Goal: Check status: Check status

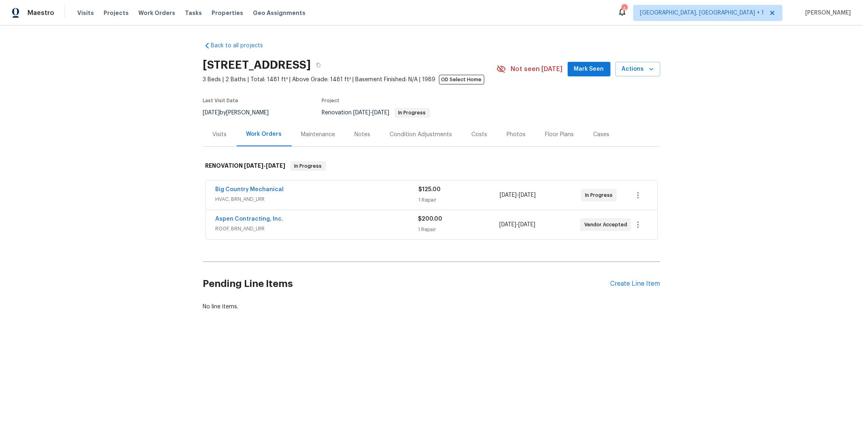
click at [280, 230] on span "ROOF, BRN_AND_LRR" at bounding box center [317, 229] width 203 height 8
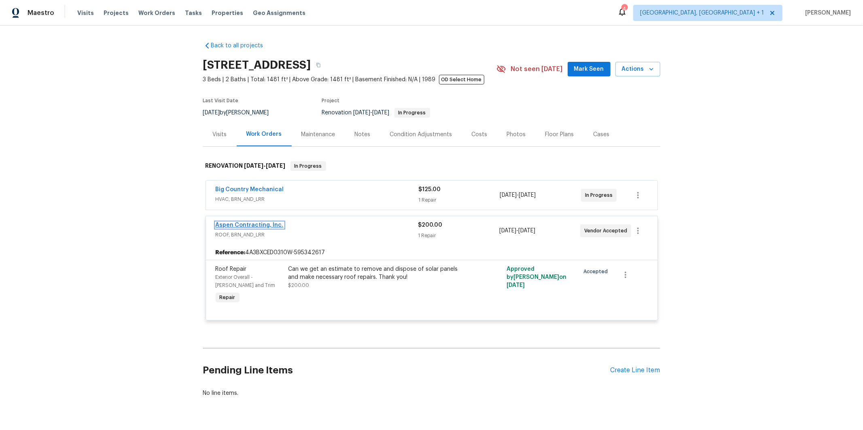
click at [246, 227] on link "Aspen Contracting, Inc." at bounding box center [250, 225] width 68 height 6
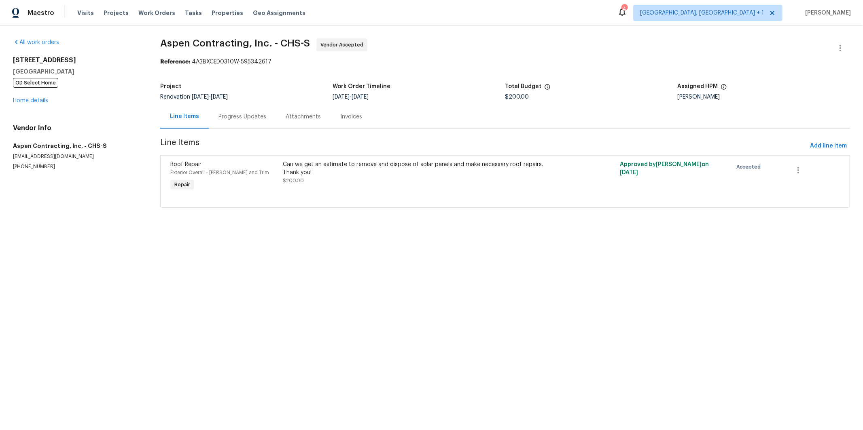
click at [222, 115] on div "Progress Updates" at bounding box center [242, 117] width 48 height 8
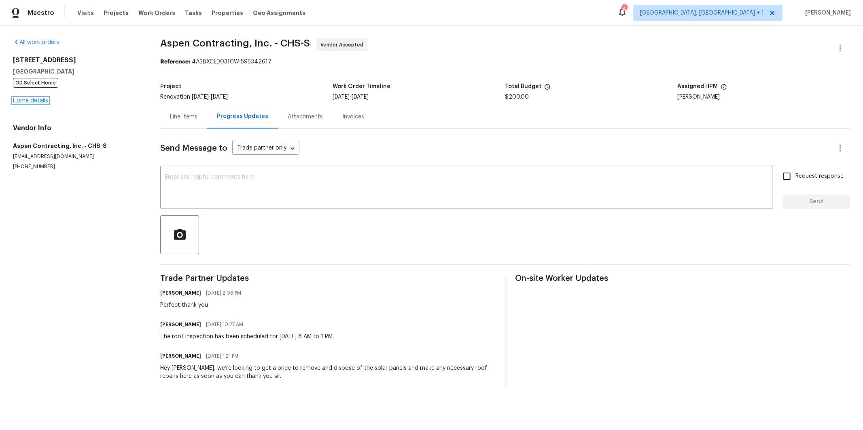
click at [37, 101] on link "Home details" at bounding box center [30, 101] width 35 height 6
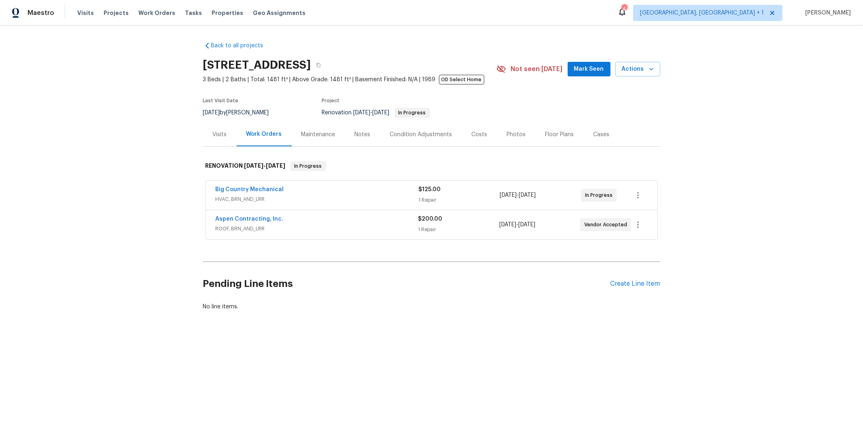
click at [315, 200] on span "HVAC, BRN_AND_LRR" at bounding box center [317, 199] width 203 height 8
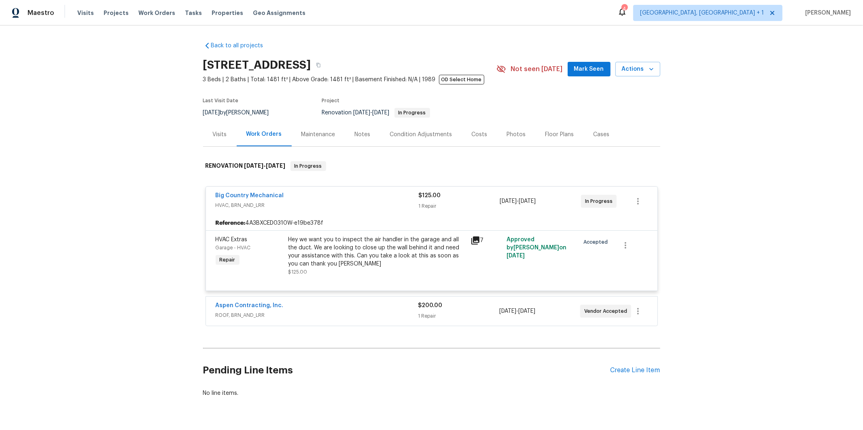
click at [249, 200] on div "Big Country Mechanical" at bounding box center [317, 197] width 203 height 10
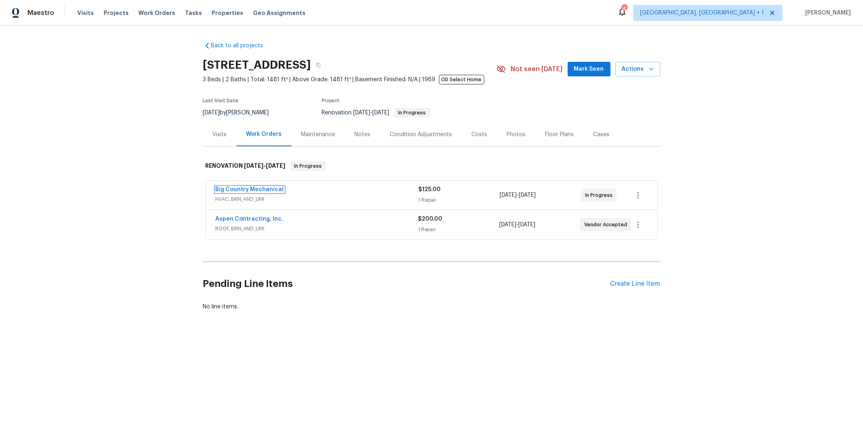
click at [246, 188] on link "Big Country Mechanical" at bounding box center [250, 190] width 68 height 6
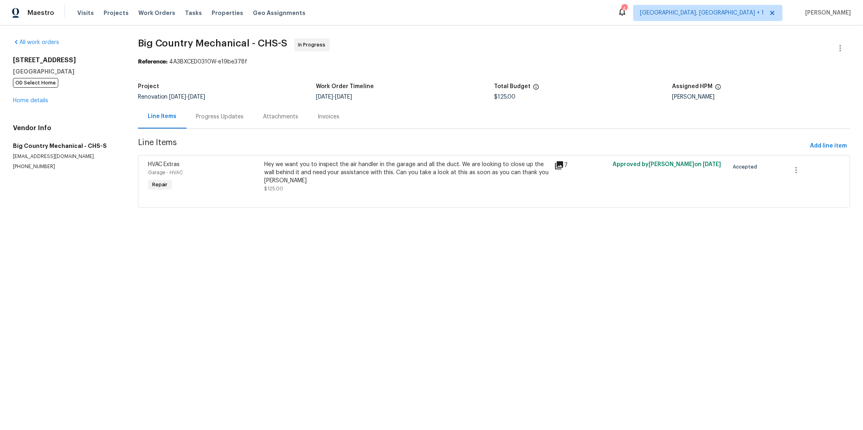
click at [216, 117] on div "Progress Updates" at bounding box center [220, 117] width 48 height 8
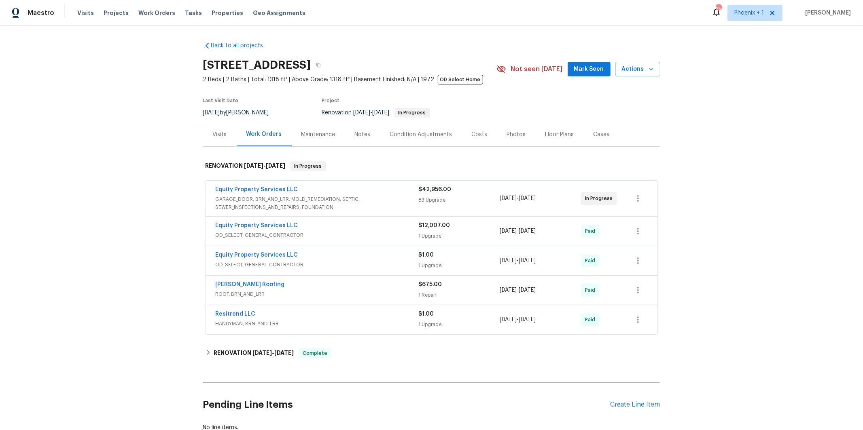
click at [298, 263] on span "OD_SELECT, GENERAL_CONTRACTOR" at bounding box center [317, 265] width 203 height 8
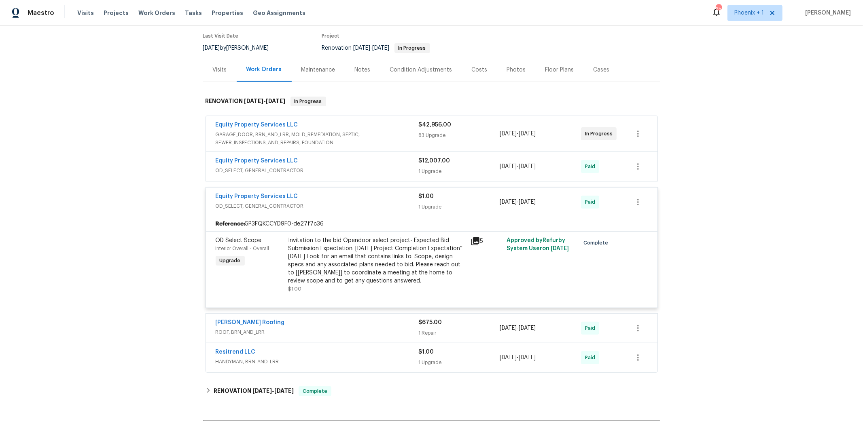
scroll to position [82, 0]
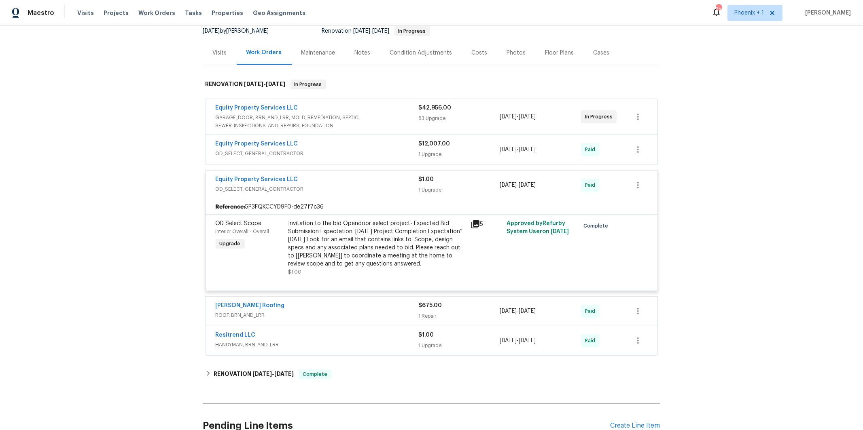
click at [308, 148] on div "Equity Property Services LLC" at bounding box center [317, 145] width 203 height 10
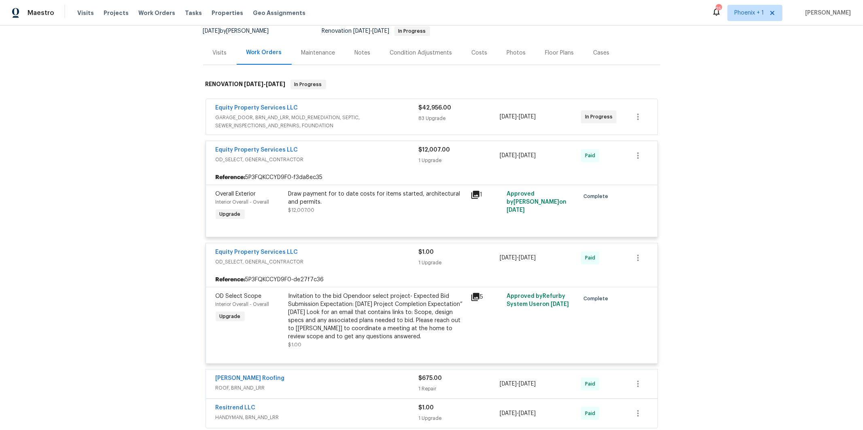
click at [332, 126] on span "GARAGE_DOOR, BRN_AND_LRR, MOLD_REMEDIATION, SEPTIC, SEWER_INSPECTIONS_AND_REPAI…" at bounding box center [317, 122] width 203 height 16
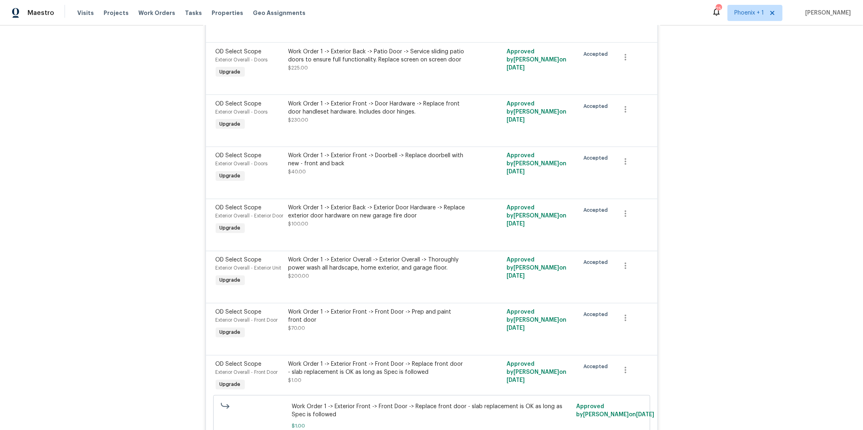
scroll to position [1667, 0]
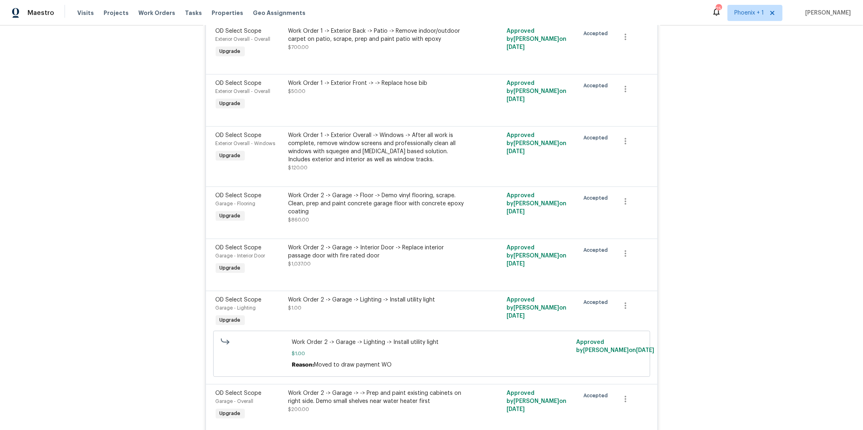
click at [363, 216] on div "Work Order 2 -> Garage -> Floor -> Demo vinyl flooring, scrape. Clean, prep and…" at bounding box center [376, 204] width 177 height 24
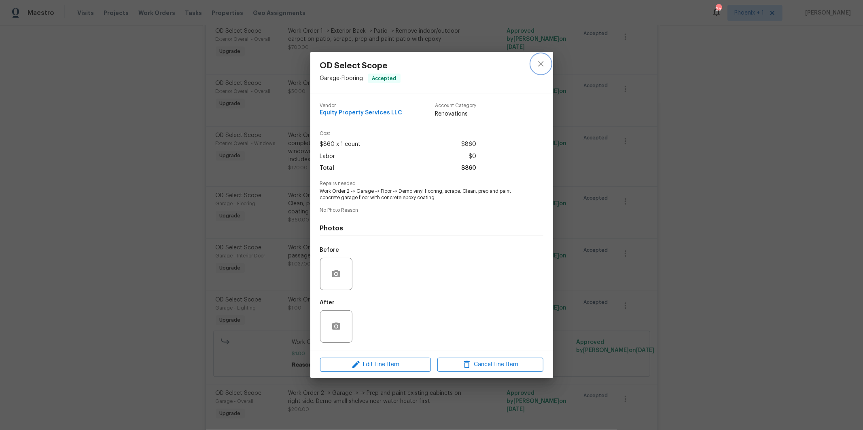
click at [539, 63] on icon "close" at bounding box center [541, 64] width 10 height 10
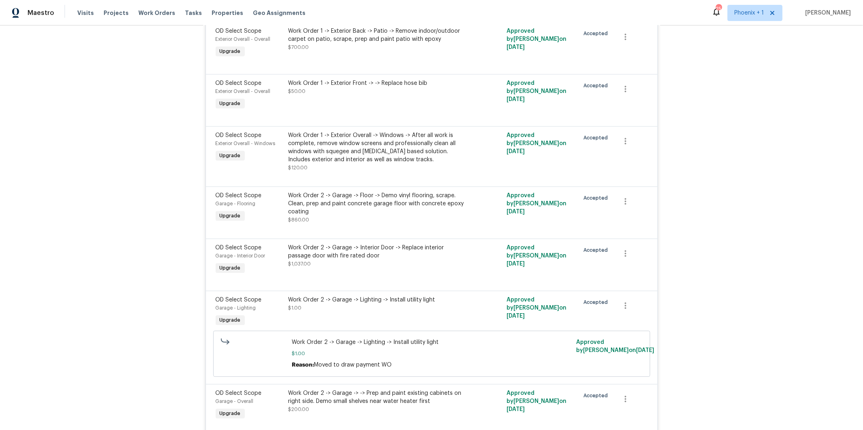
click at [356, 51] on div "Work Order 1 -> Exterior Back -> Patio -> Remove indoor/outdoor carpet on patio…" at bounding box center [376, 39] width 177 height 24
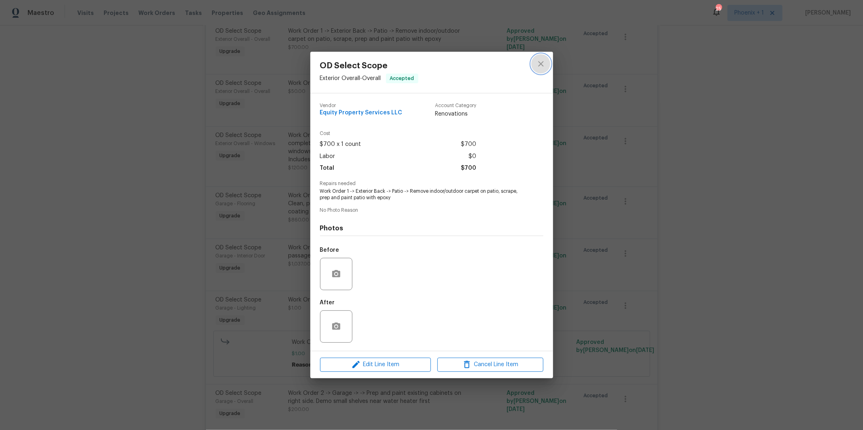
drag, startPoint x: 538, startPoint y: 63, endPoint x: 558, endPoint y: 75, distance: 23.1
click at [538, 63] on icon "close" at bounding box center [541, 64] width 10 height 10
